Goal: Find specific page/section: Find specific page/section

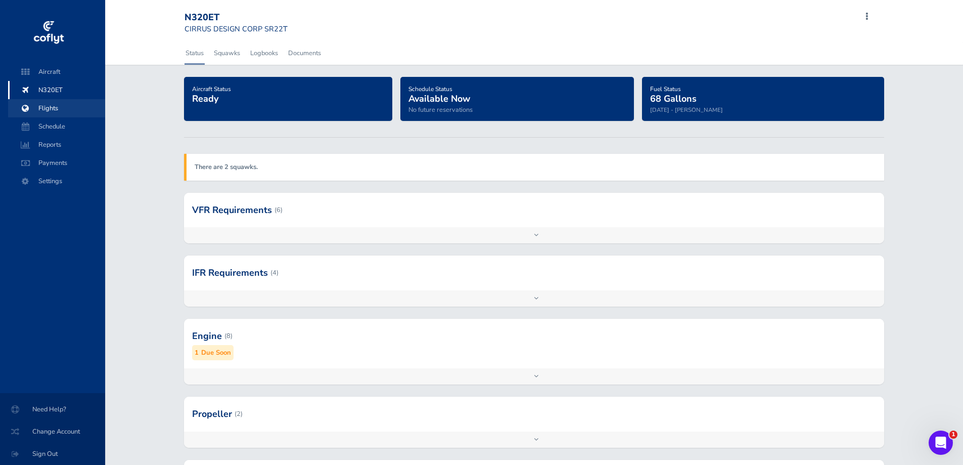
click at [67, 109] on span "Flights" at bounding box center [56, 108] width 77 height 18
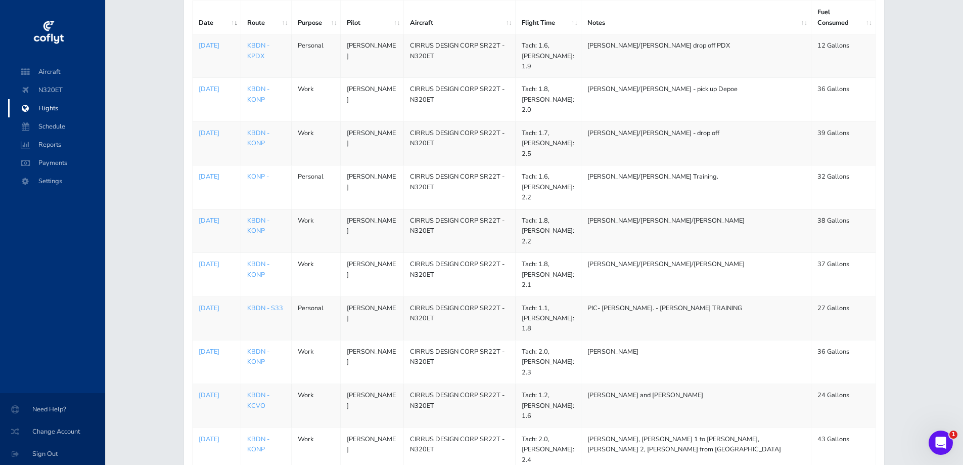
scroll to position [191, 0]
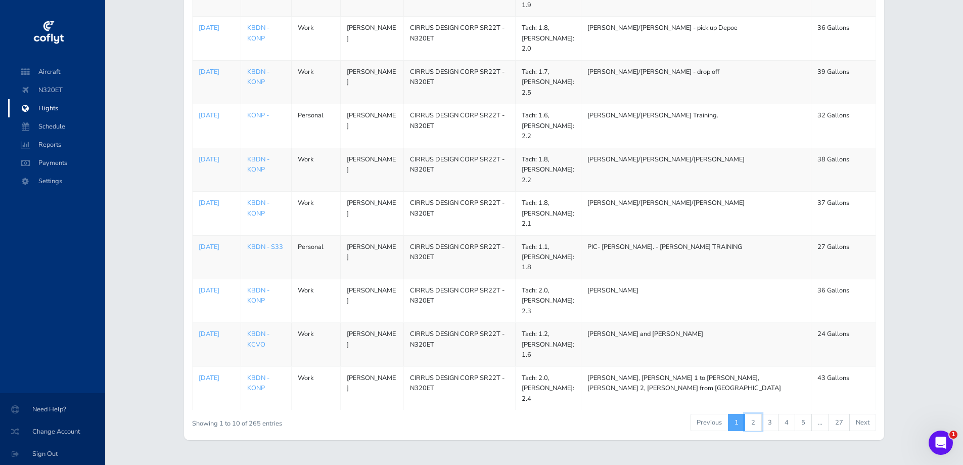
click at [753, 414] on link "2" at bounding box center [753, 422] width 17 height 17
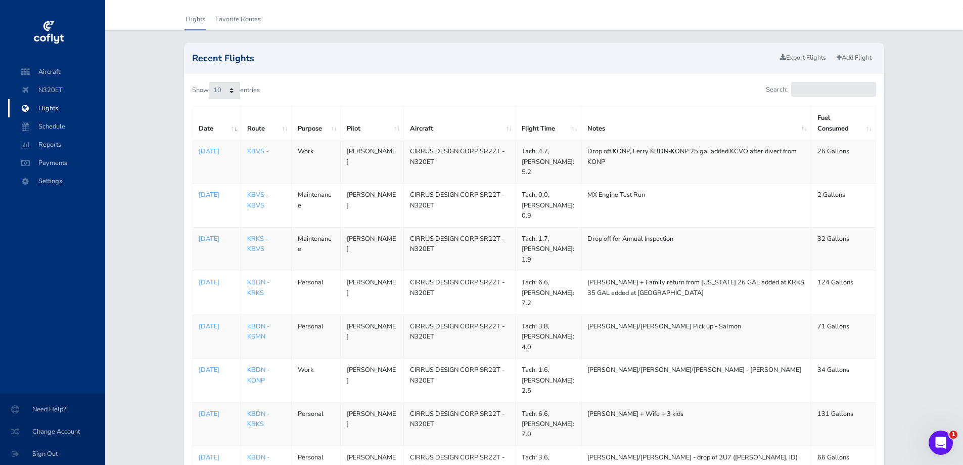
scroll to position [0, 0]
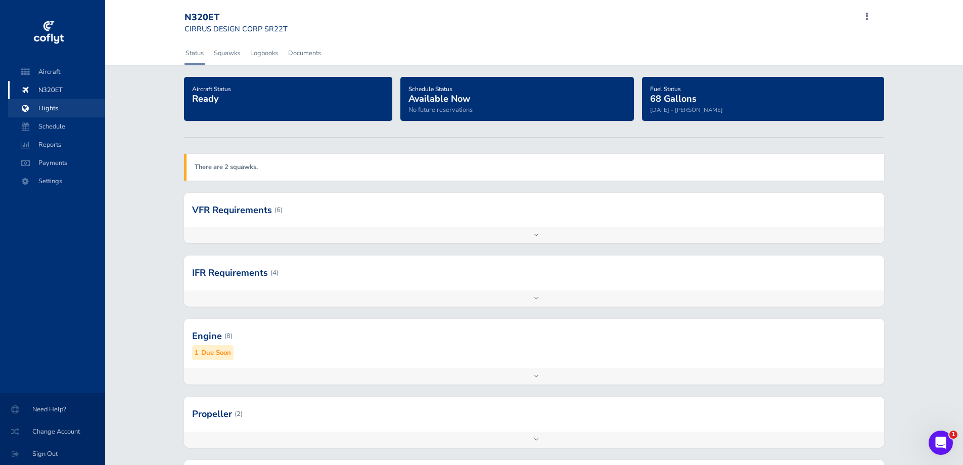
click at [74, 107] on span "Flights" at bounding box center [56, 108] width 77 height 18
